Goal: Information Seeking & Learning: Obtain resource

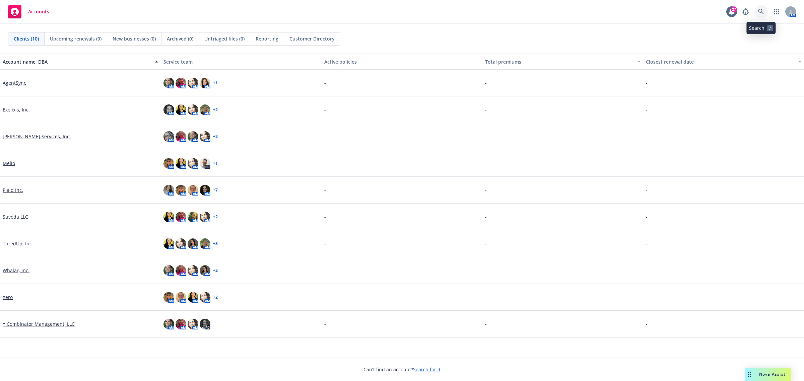
click at [765, 14] on link at bounding box center [761, 11] width 13 height 13
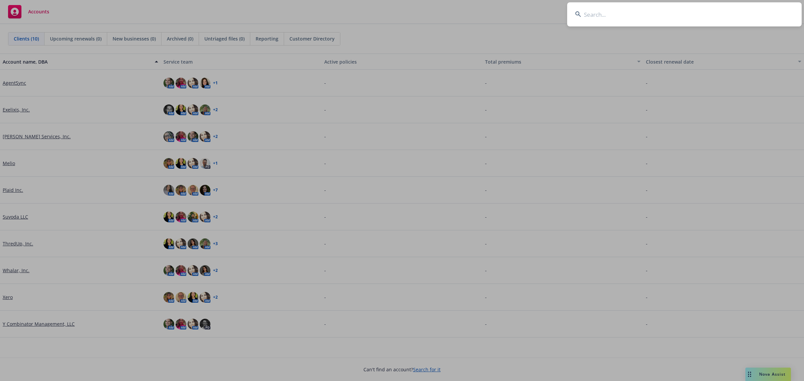
click at [598, 15] on input at bounding box center [684, 14] width 235 height 24
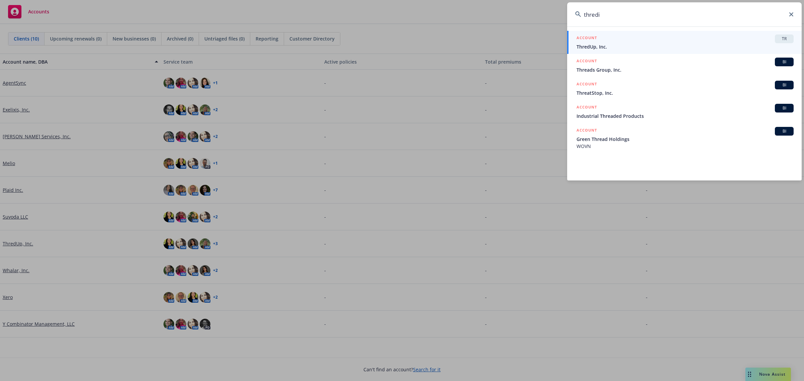
type input "thredi"
click at [647, 45] on span "ThredUp, Inc." at bounding box center [685, 46] width 217 height 7
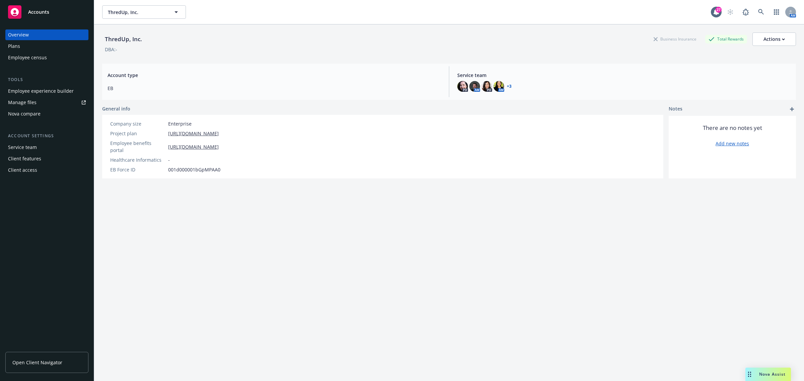
click at [15, 48] on div "Plans" at bounding box center [14, 46] width 12 height 11
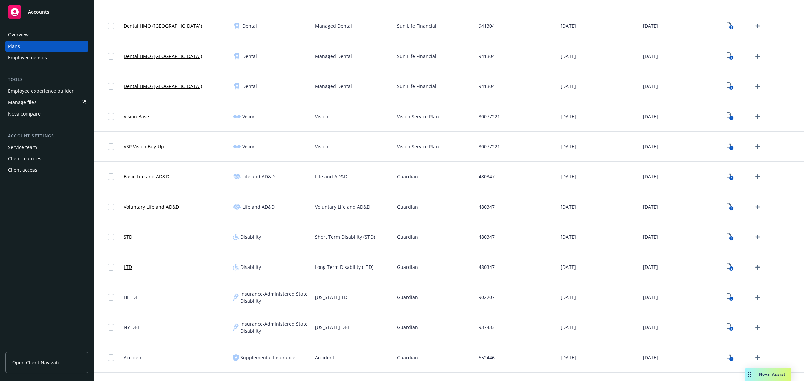
scroll to position [586, 0]
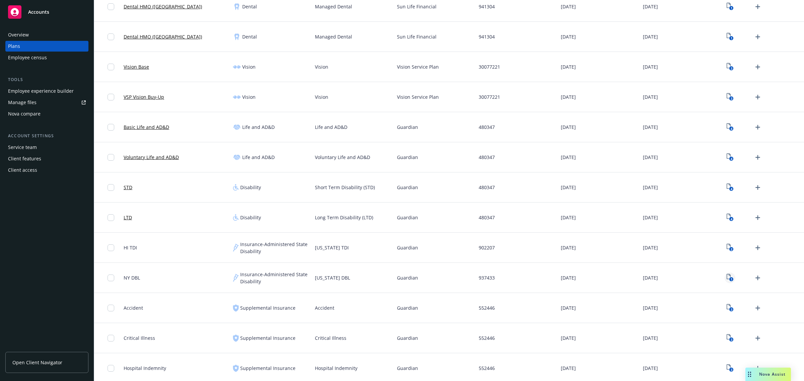
click at [727, 277] on icon "1" at bounding box center [730, 278] width 7 height 8
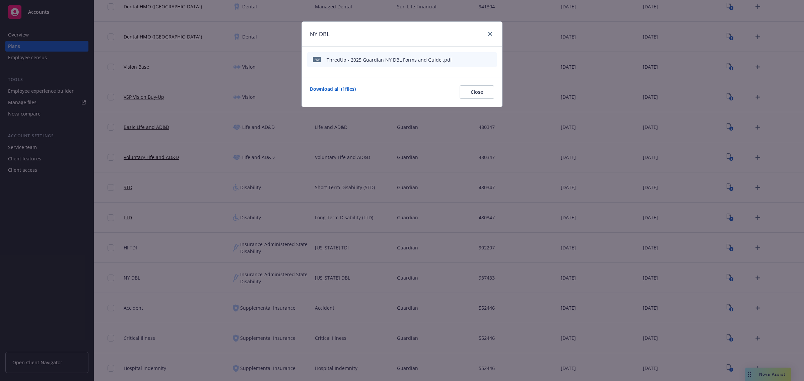
click at [480, 58] on icon "preview file" at bounding box center [480, 59] width 6 height 5
click at [487, 32] on link "close" at bounding box center [490, 34] width 8 height 8
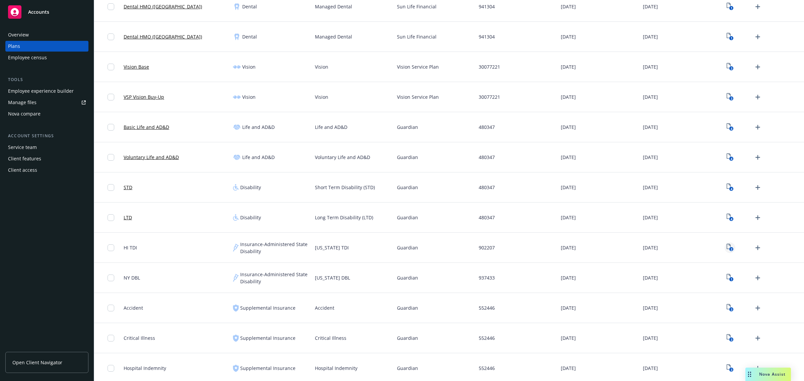
click at [727, 248] on icon "View Plan Documents" at bounding box center [729, 246] width 4 height 5
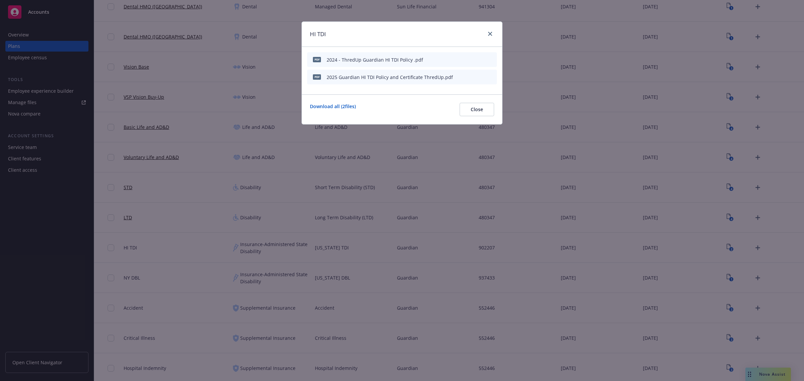
click at [482, 57] on icon "preview file" at bounding box center [480, 59] width 6 height 5
click at [494, 31] on div at bounding box center [489, 34] width 11 height 9
drag, startPoint x: 477, startPoint y: 112, endPoint x: 528, endPoint y: 158, distance: 69.5
click at [477, 112] on span "Close" at bounding box center [477, 109] width 12 height 6
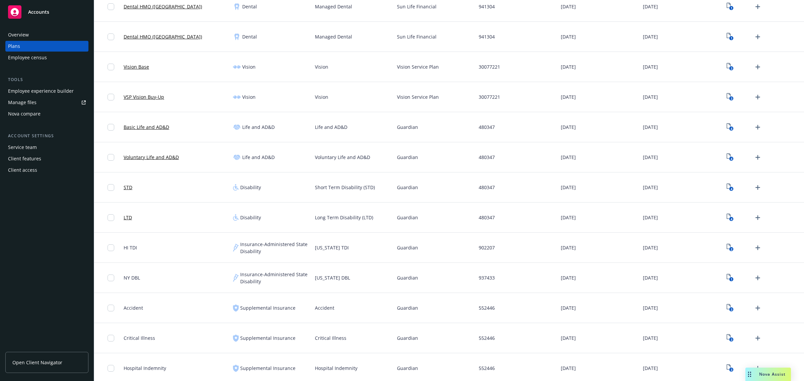
click at [764, 375] on span "Nova Assist" at bounding box center [772, 375] width 26 height 6
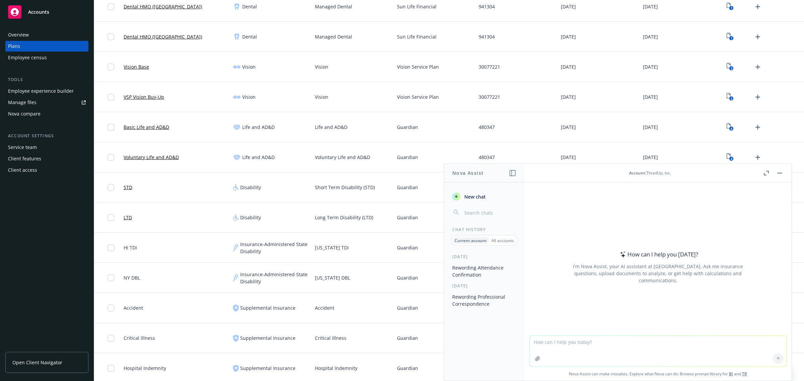
click at [562, 341] on textarea at bounding box center [658, 351] width 257 height 31
paste textarea "One Medical requites an updated census to process your renewal. The attached sh…"
type textarea "reword - One Medical requites an updated census to process your renewal. The at…"
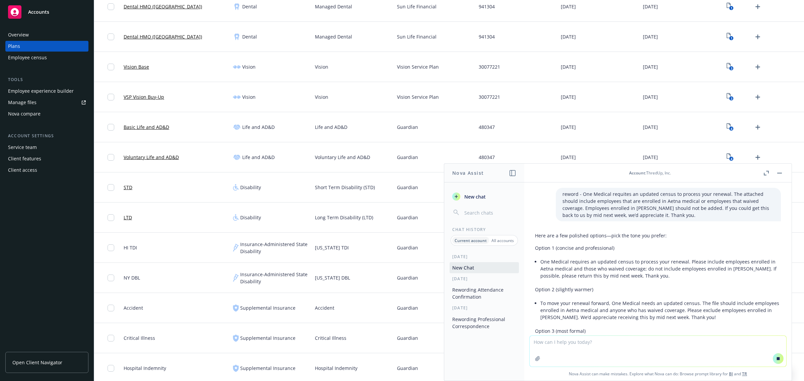
click at [665, 284] on div "Here are a few polished options—pick the tone you prefer: Option 1 (concise and…" at bounding box center [658, 291] width 246 height 123
drag, startPoint x: 626, startPoint y: 272, endPoint x: 639, endPoint y: 272, distance: 13.4
click at [628, 272] on div "Here are a few polished options—pick the tone you prefer: Option 1 (concise and…" at bounding box center [658, 298] width 246 height 137
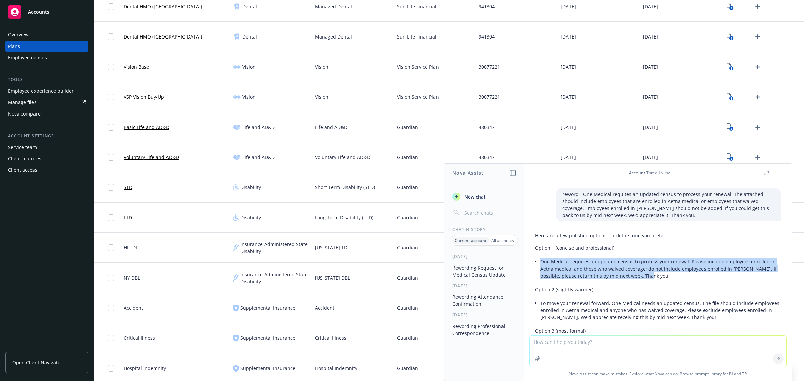
drag, startPoint x: 654, startPoint y: 277, endPoint x: 542, endPoint y: 262, distance: 113.3
click at [542, 262] on li "One Medical requires an updated census to process your renewal. Please include …" at bounding box center [661, 269] width 241 height 24
copy li "One Medical requires an updated census to process your renewal. Please include …"
